Goal: Navigation & Orientation: Understand site structure

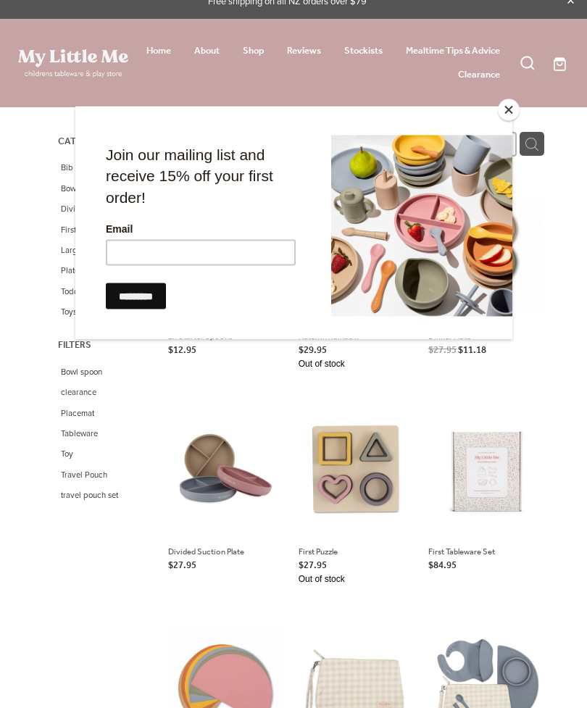
scroll to position [5, 0]
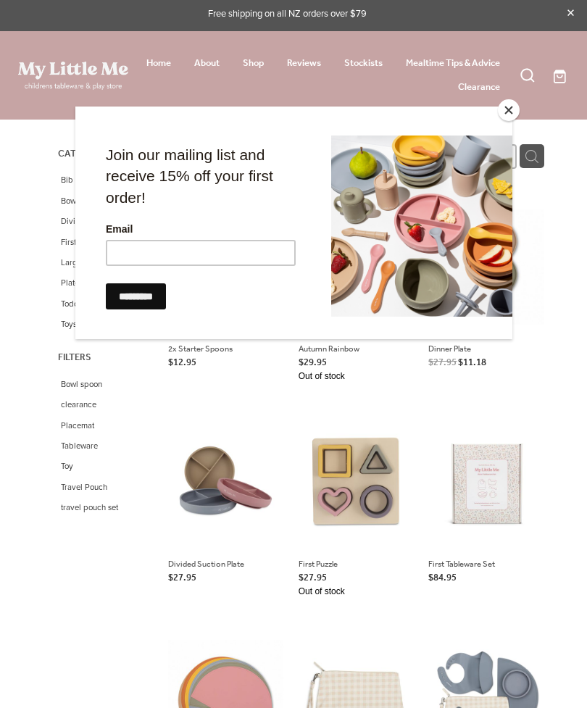
click at [504, 113] on button "Close" at bounding box center [509, 110] width 22 height 22
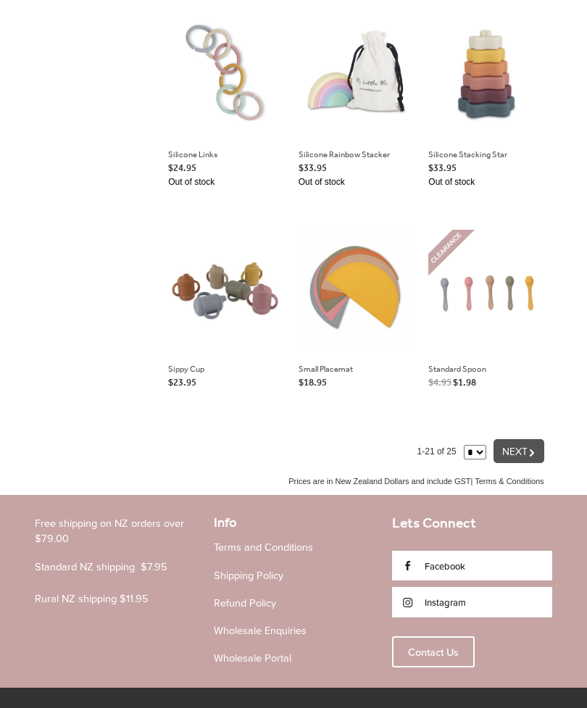
scroll to position [1295, 0]
click at [60, 708] on div "About" at bounding box center [63, 714] width 22 height 53
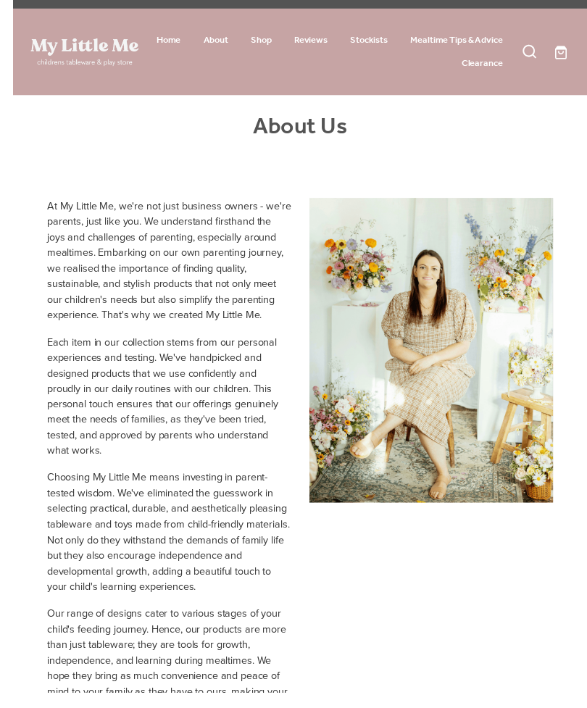
scroll to position [50, 0]
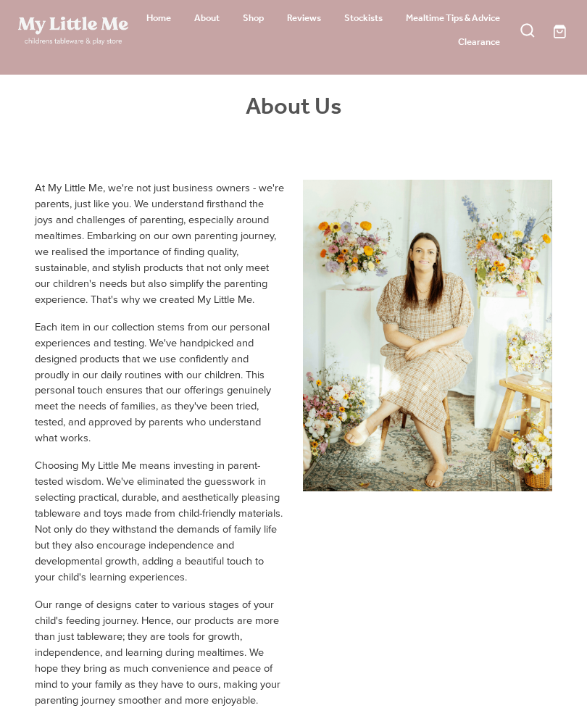
click at [460, 15] on link "Mealtime Tips & Advice" at bounding box center [453, 18] width 94 height 18
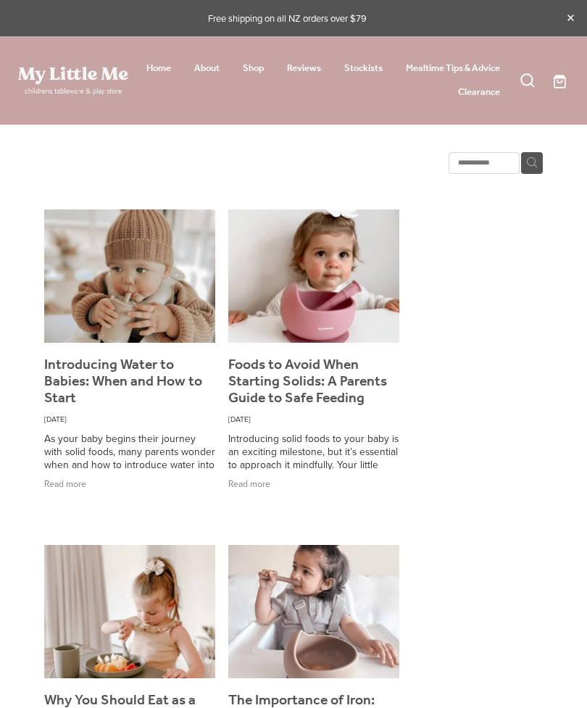
click at [207, 63] on link "About" at bounding box center [206, 68] width 25 height 18
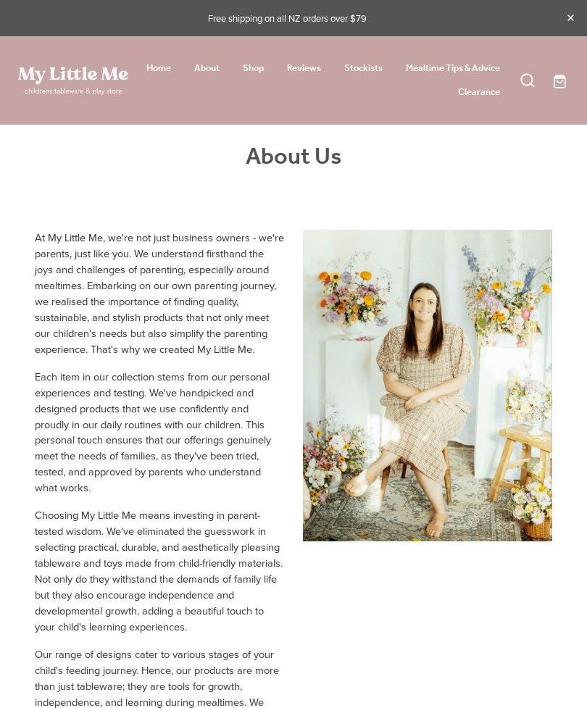
click at [152, 65] on link "Home" at bounding box center [158, 68] width 25 height 18
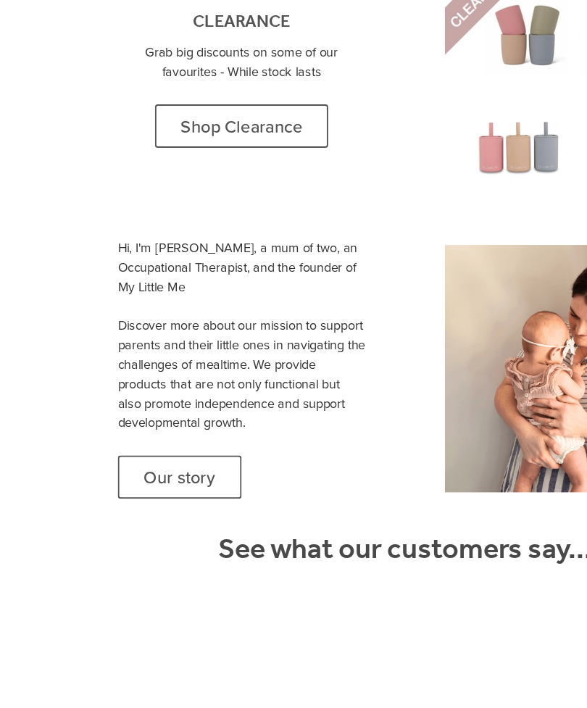
scroll to position [1196, 0]
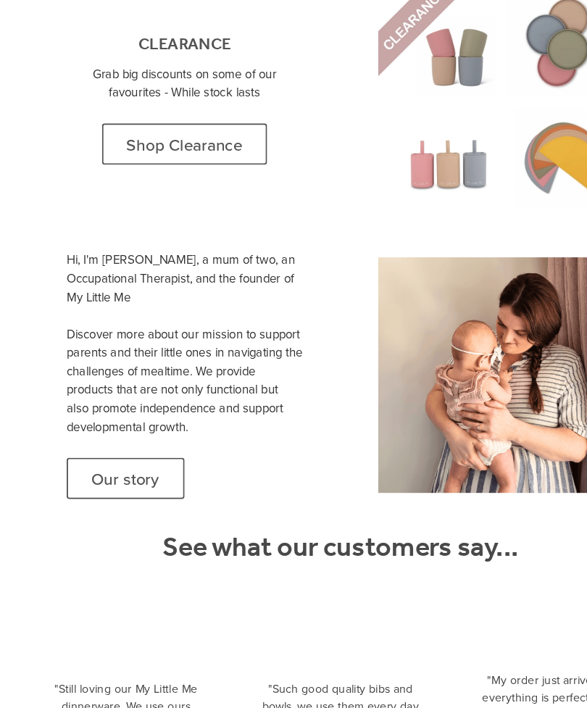
click at [133, 404] on span "Our story" at bounding box center [108, 412] width 59 height 17
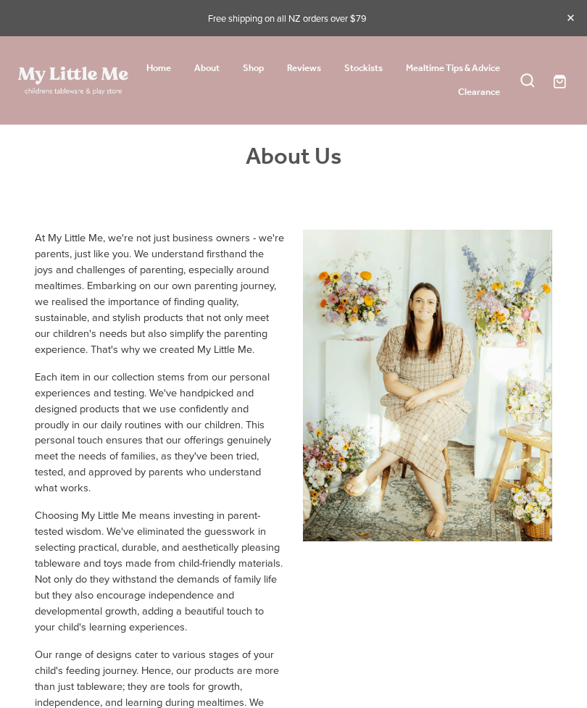
click at [374, 73] on link "Stockists" at bounding box center [363, 68] width 38 height 18
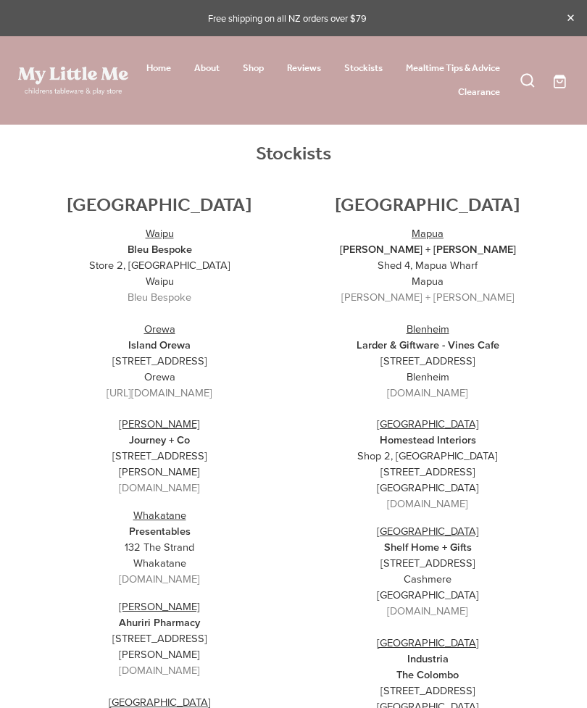
click at [255, 65] on link "Shop" at bounding box center [253, 68] width 21 height 18
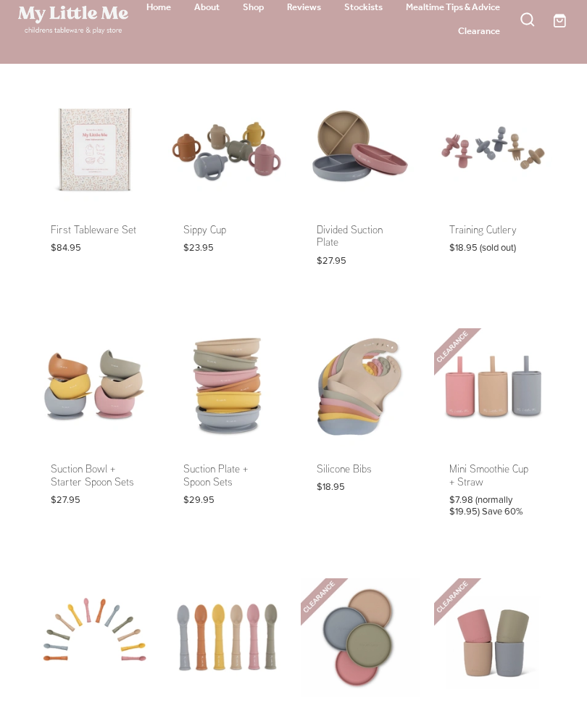
scroll to position [61, 0]
click at [125, 226] on link at bounding box center [94, 185] width 119 height 194
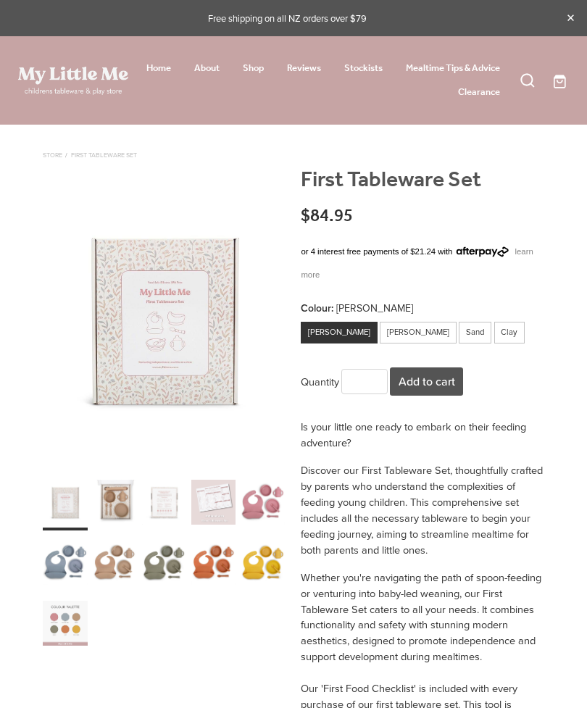
click at [106, 513] on div "carousel" at bounding box center [114, 503] width 45 height 56
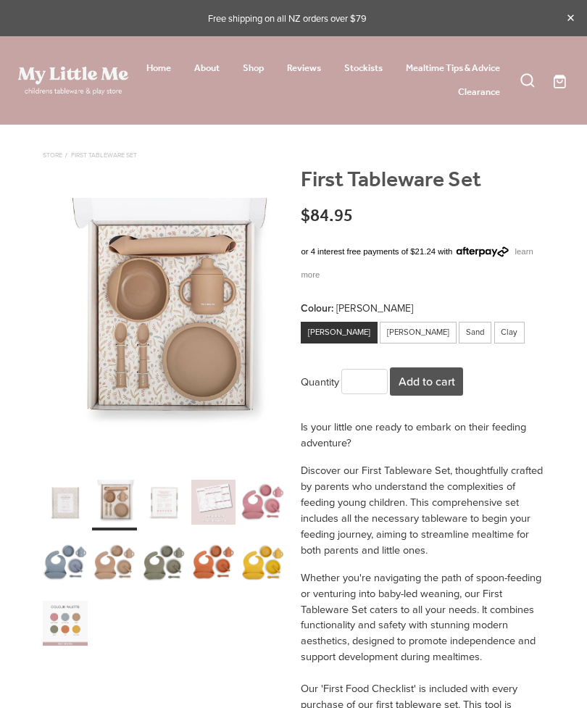
click at [167, 511] on div "carousel" at bounding box center [164, 503] width 45 height 56
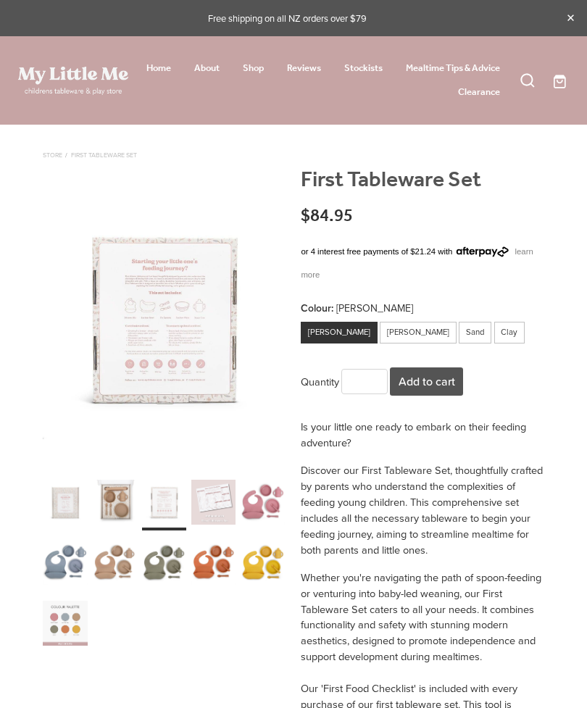
click at [204, 516] on div "carousel" at bounding box center [213, 503] width 45 height 56
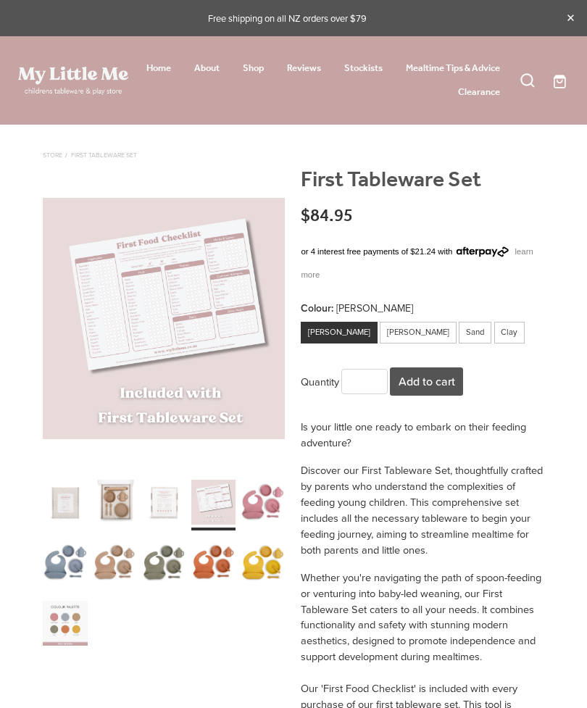
click at [77, 517] on div "carousel" at bounding box center [65, 503] width 45 height 56
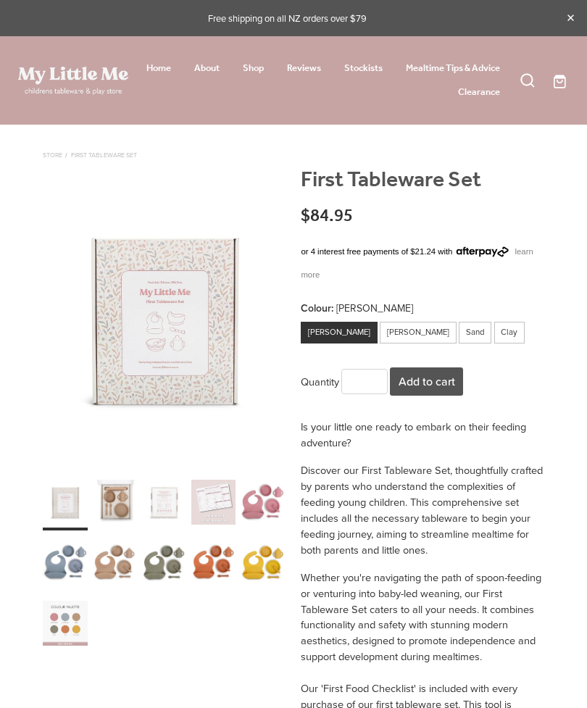
click at [486, 94] on link "Clearance" at bounding box center [479, 92] width 42 height 18
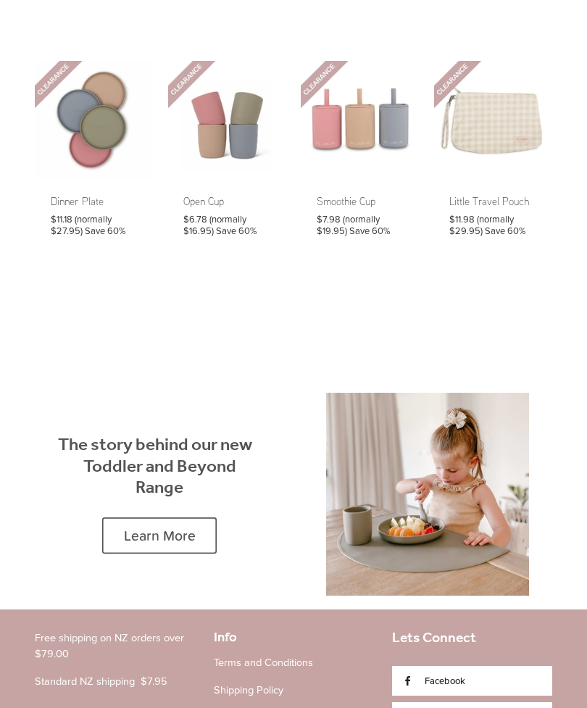
scroll to position [469, 0]
click at [150, 529] on span "Learn More" at bounding box center [160, 535] width 72 height 17
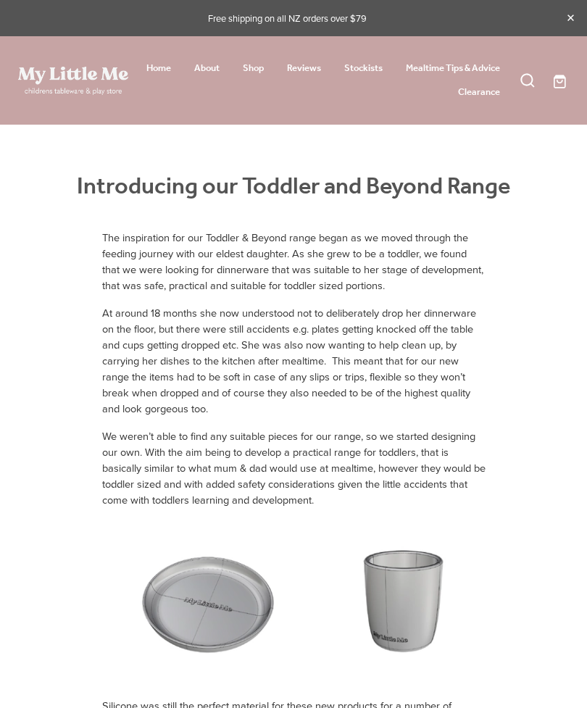
click at [212, 70] on link "About" at bounding box center [206, 68] width 25 height 18
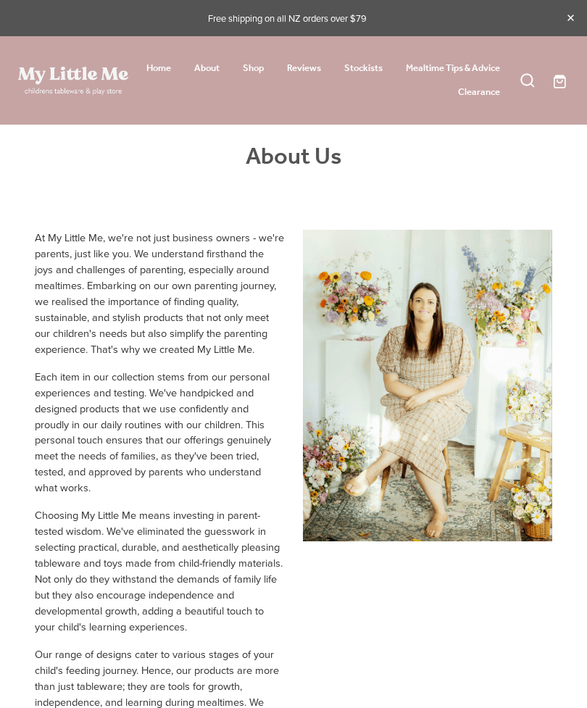
click at [213, 75] on link "About" at bounding box center [206, 68] width 25 height 18
click at [258, 72] on link "Shop" at bounding box center [253, 68] width 21 height 18
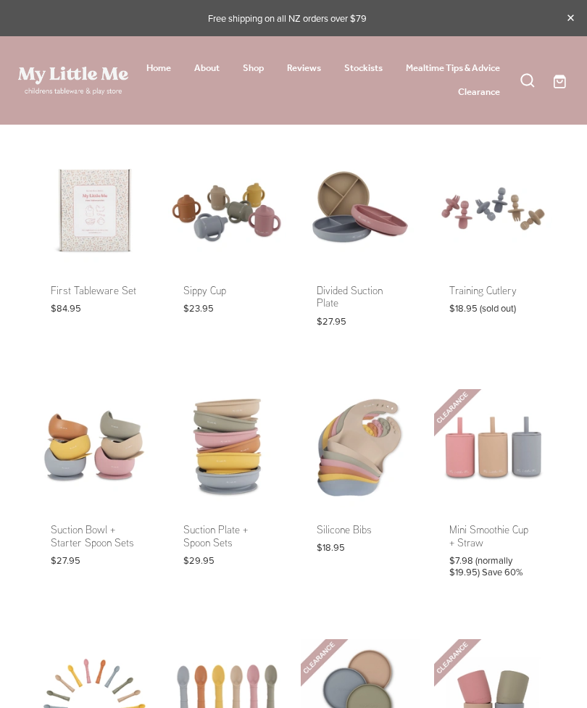
click at [167, 73] on link "Home" at bounding box center [158, 68] width 25 height 18
